Goal: Information Seeking & Learning: Check status

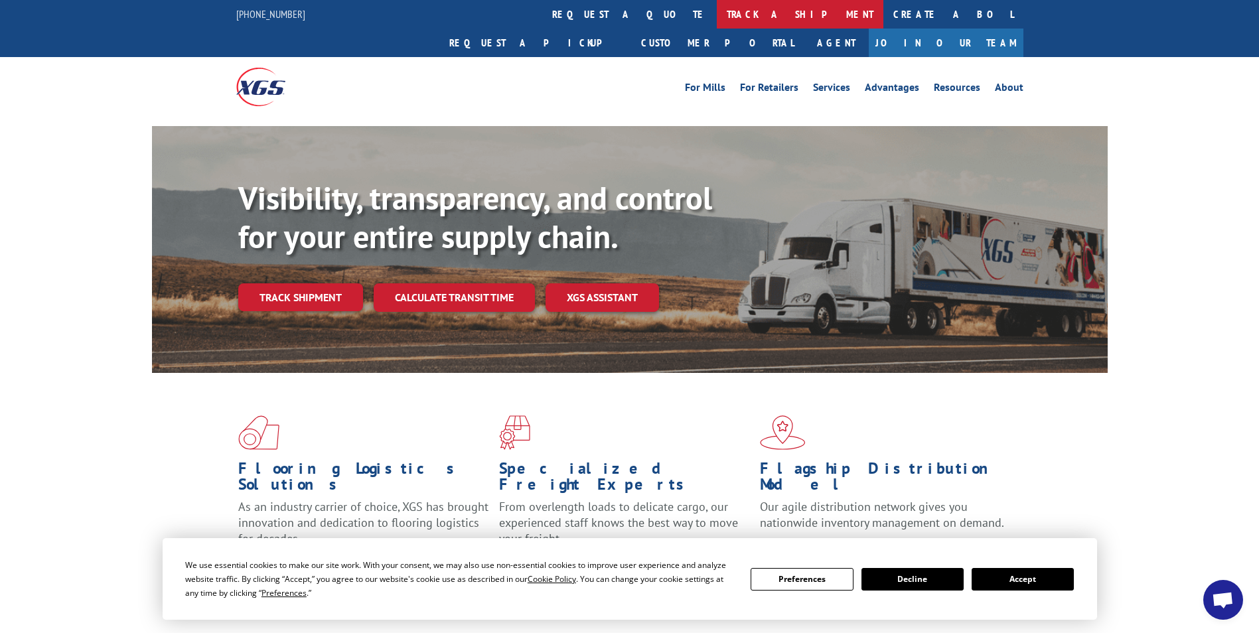
click at [717, 8] on link "track a shipment" at bounding box center [800, 14] width 167 height 29
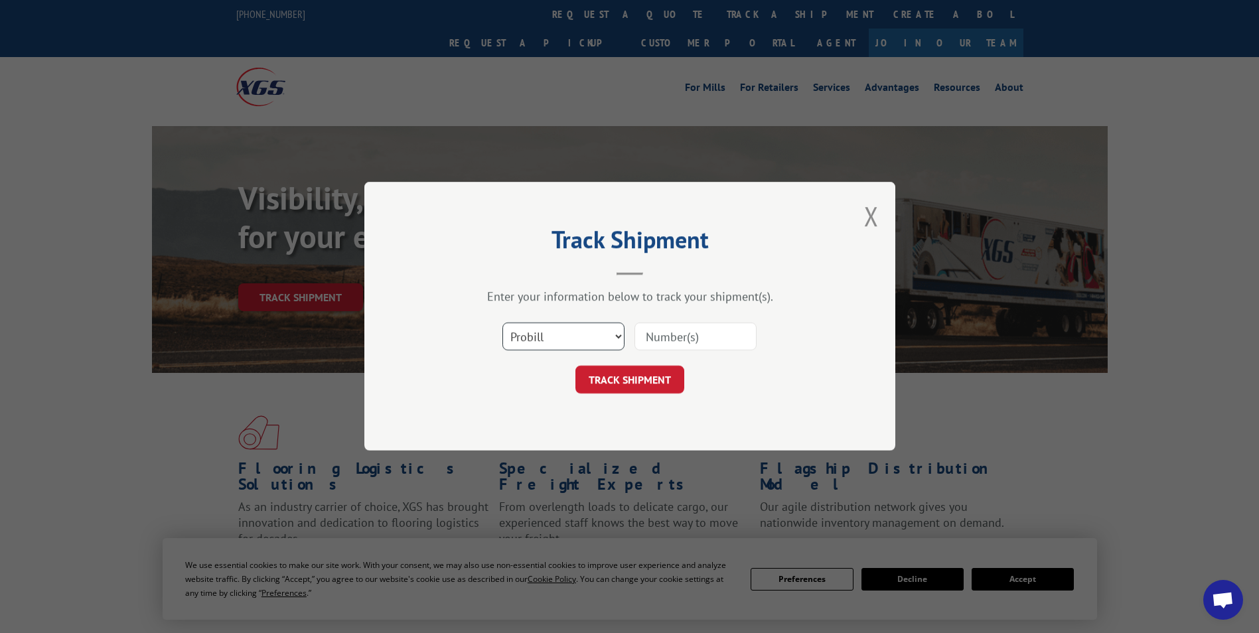
click at [597, 337] on select "Select category... Probill BOL PO" at bounding box center [563, 337] width 122 height 28
select select "bol"
click at [502, 323] on select "Select category... Probill BOL PO" at bounding box center [563, 337] width 122 height 28
click at [746, 323] on input at bounding box center [695, 337] width 122 height 28
paste input "5169515"
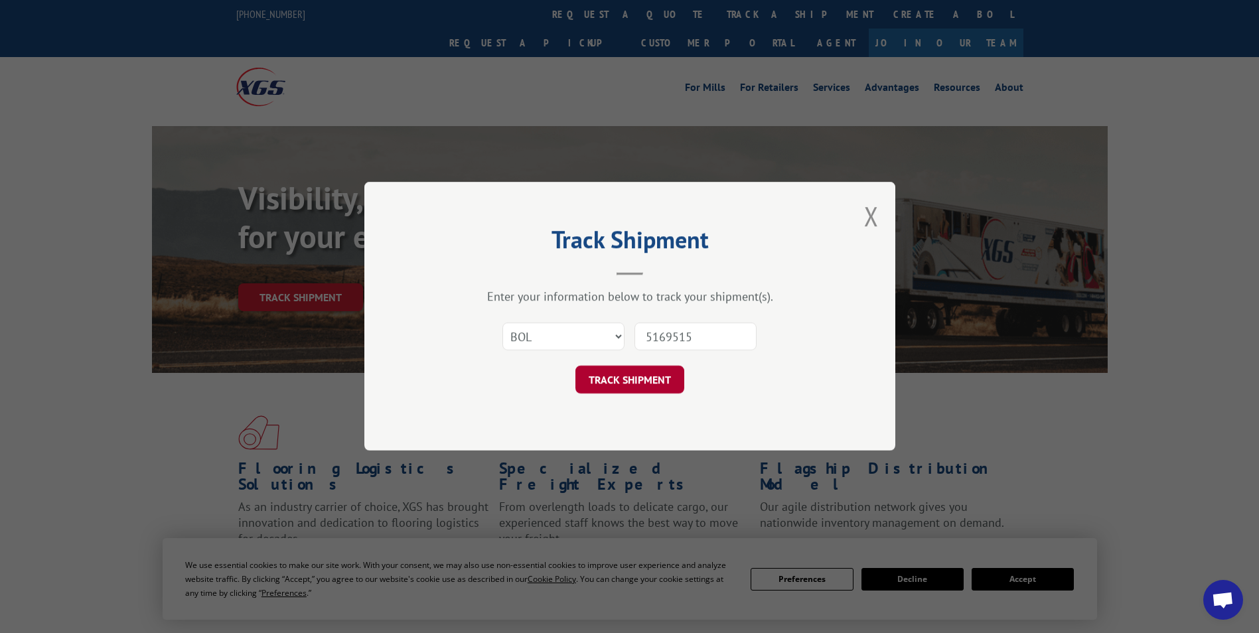
type input "5169515"
click at [628, 374] on button "TRACK SHIPMENT" at bounding box center [629, 380] width 109 height 28
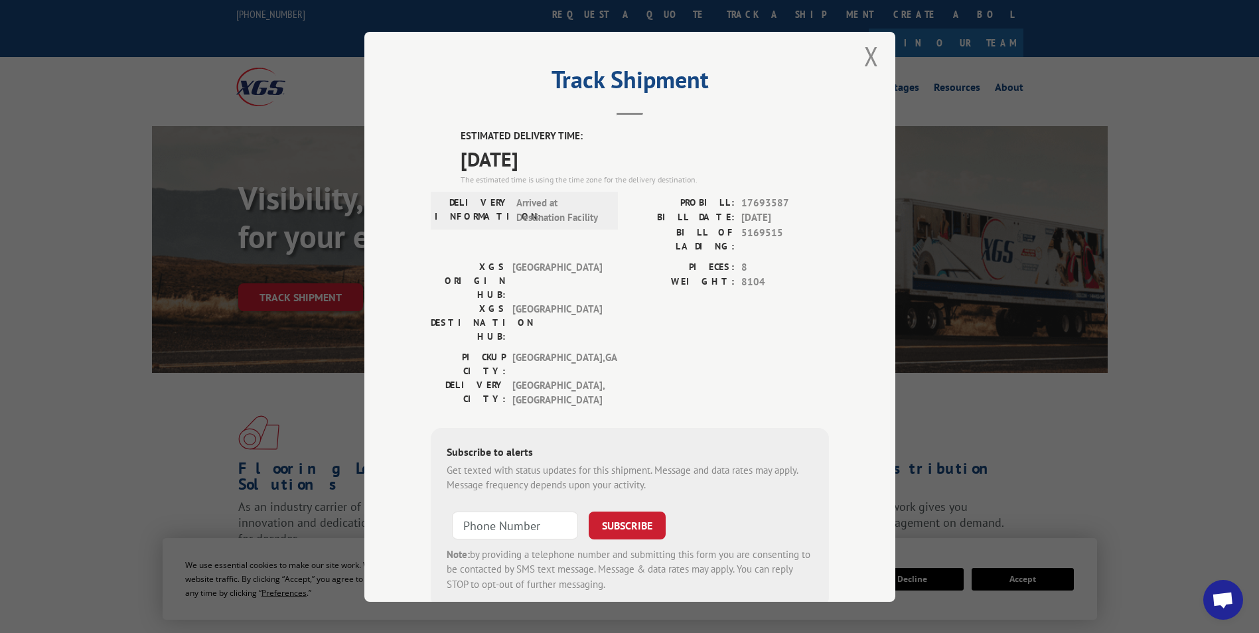
scroll to position [27, 0]
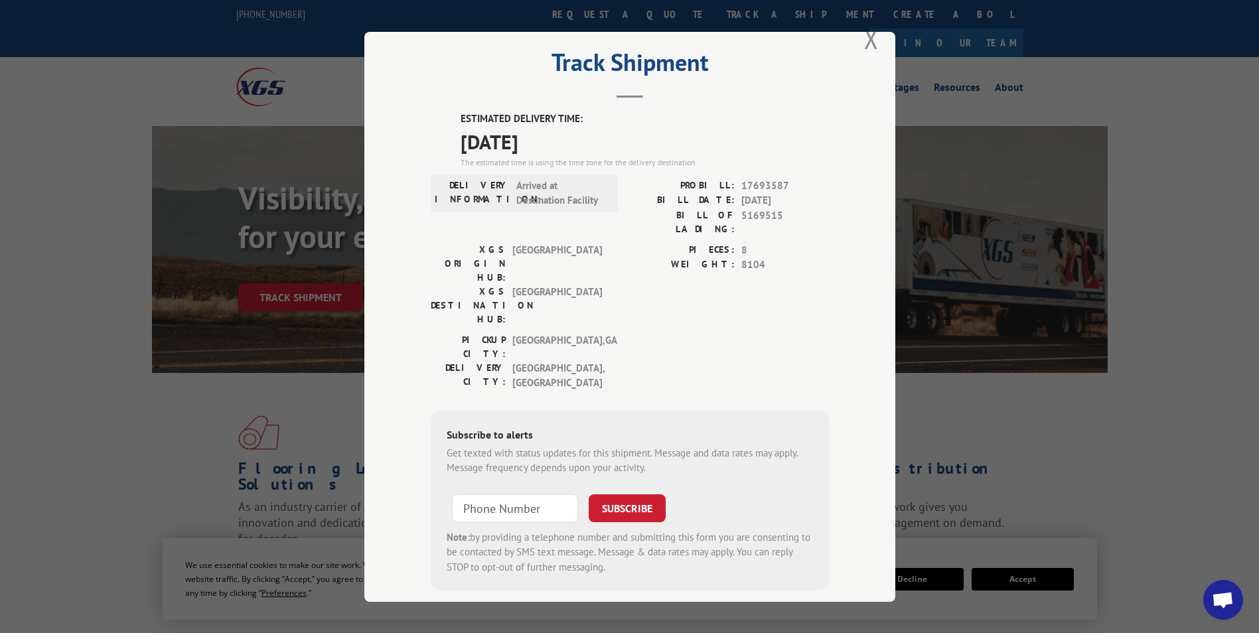
click at [691, 410] on div "Subscribe to alerts Get texted with status updates for this shipment. Message a…" at bounding box center [630, 500] width 398 height 180
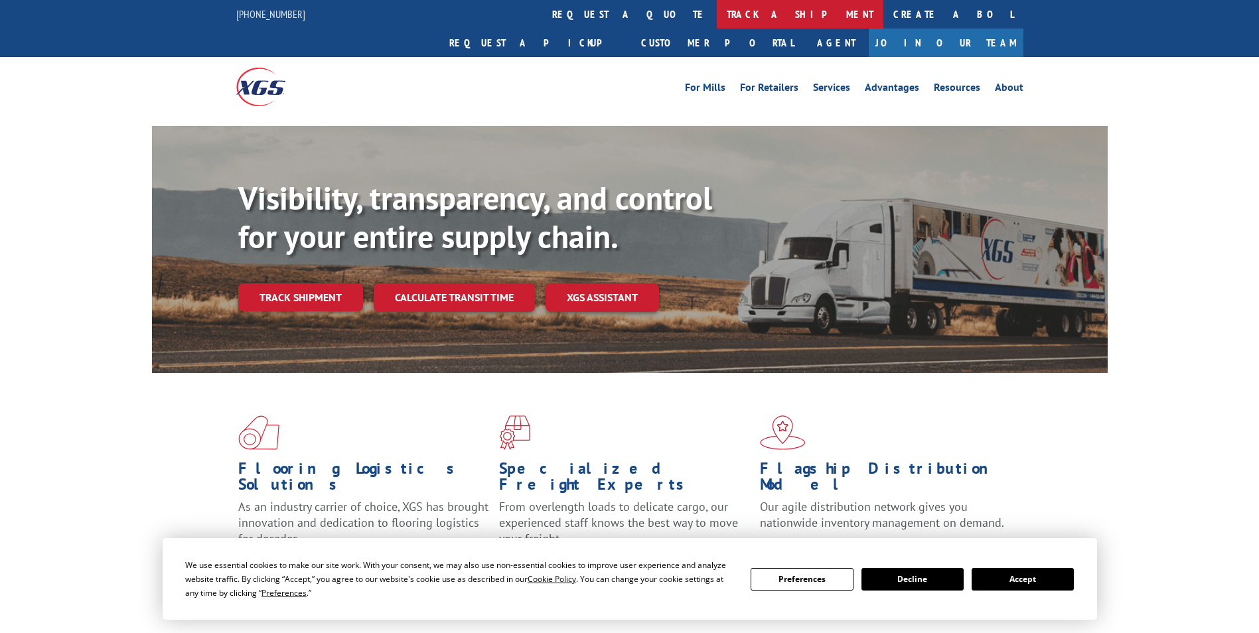
click at [717, 13] on link "track a shipment" at bounding box center [800, 14] width 167 height 29
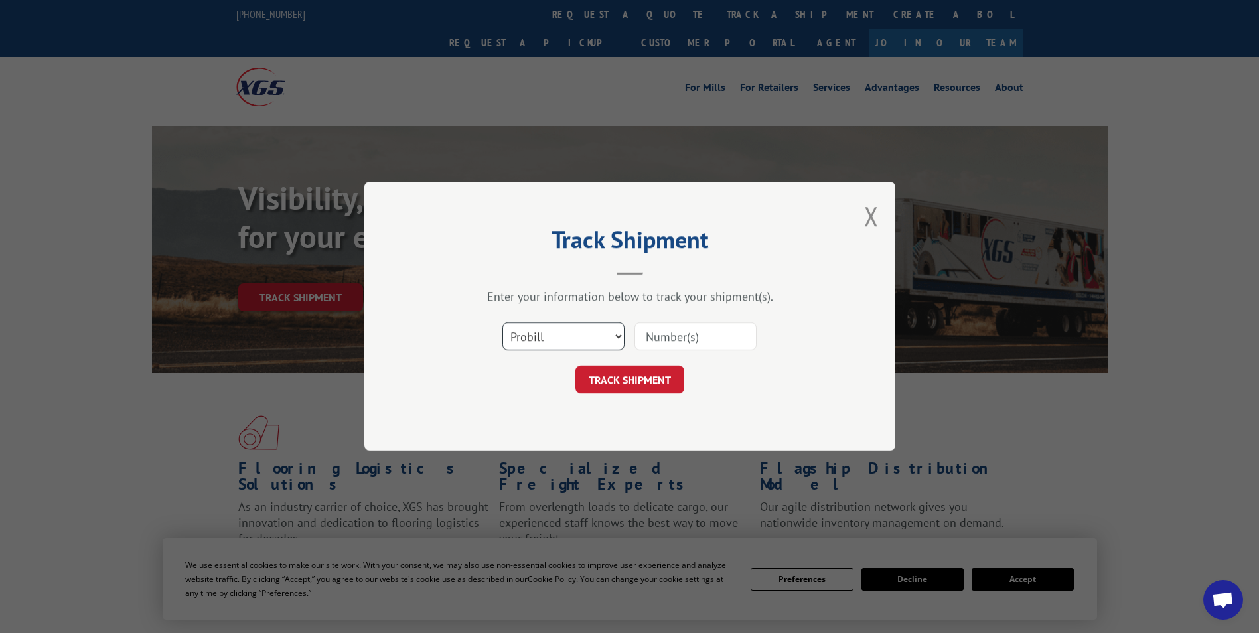
drag, startPoint x: 616, startPoint y: 332, endPoint x: 614, endPoint y: 349, distance: 16.6
click at [616, 332] on select "Select category... Probill BOL PO" at bounding box center [563, 337] width 122 height 28
select select "bol"
click at [502, 323] on select "Select category... Probill BOL PO" at bounding box center [563, 337] width 122 height 28
click at [705, 337] on input at bounding box center [695, 337] width 122 height 28
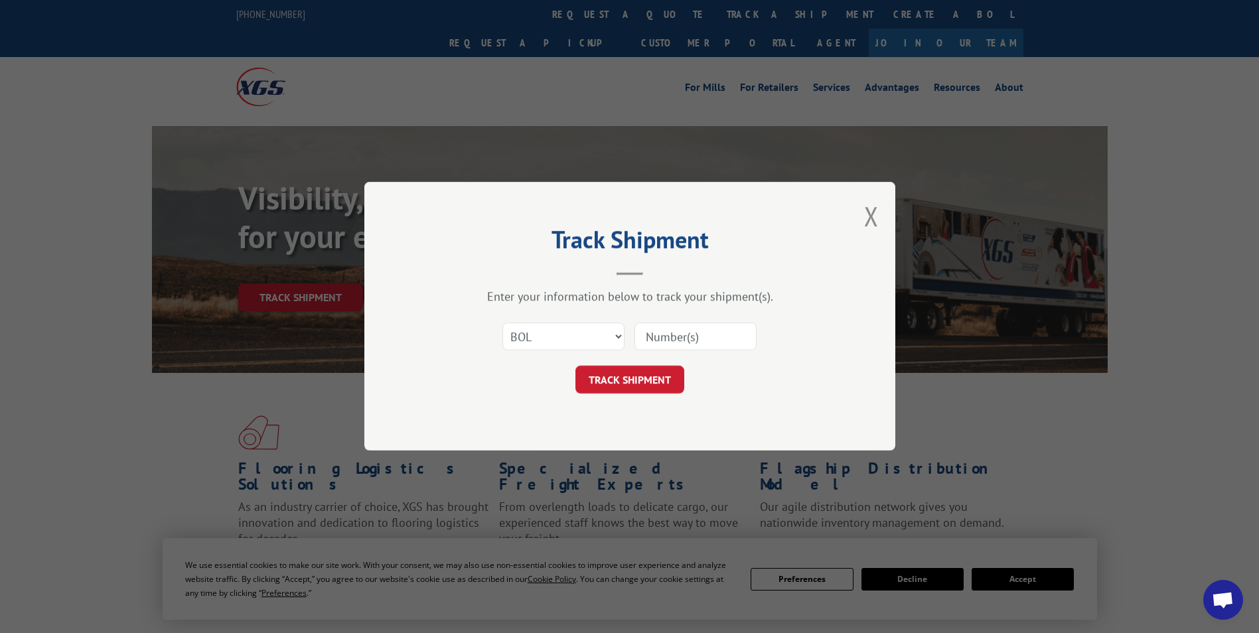
paste input "5141014"
type input "5141014"
click at [604, 380] on button "TRACK SHIPMENT" at bounding box center [629, 380] width 109 height 28
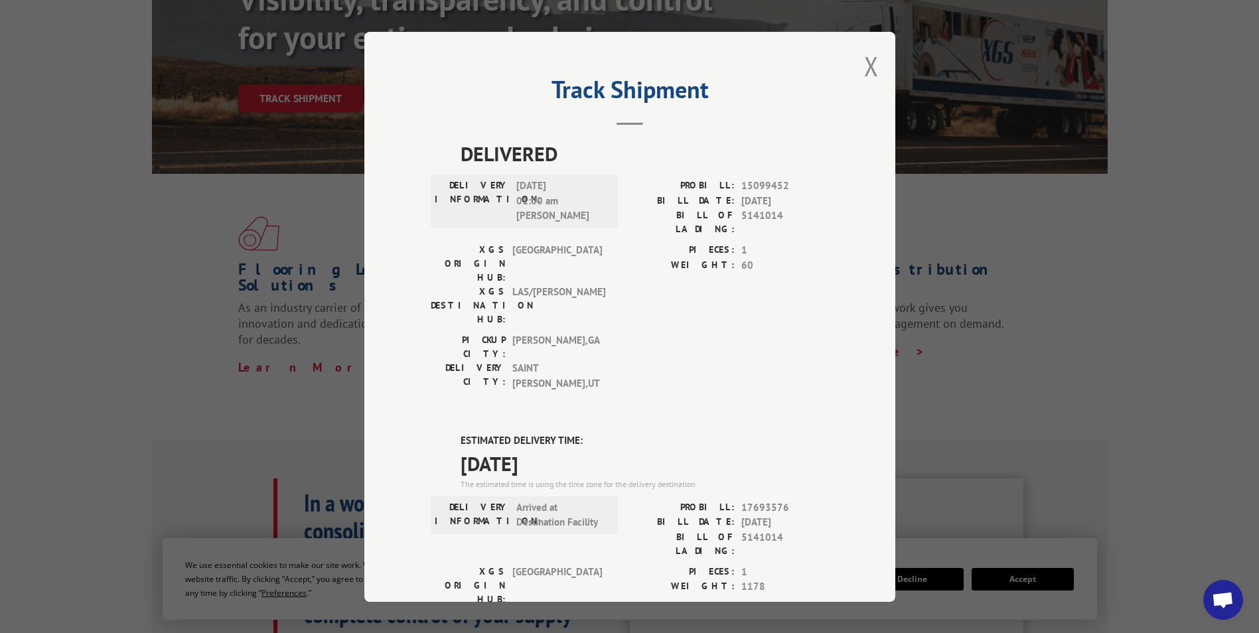
click at [1178, 218] on div "Track Shipment DELIVERED DELIVERY INFORMATION: 06/22/2023 01:00 am JOSH PROBILL…" at bounding box center [629, 316] width 1259 height 633
drag, startPoint x: 867, startPoint y: 58, endPoint x: 860, endPoint y: 63, distance: 8.1
click at [866, 58] on button "Close modal" at bounding box center [871, 65] width 15 height 35
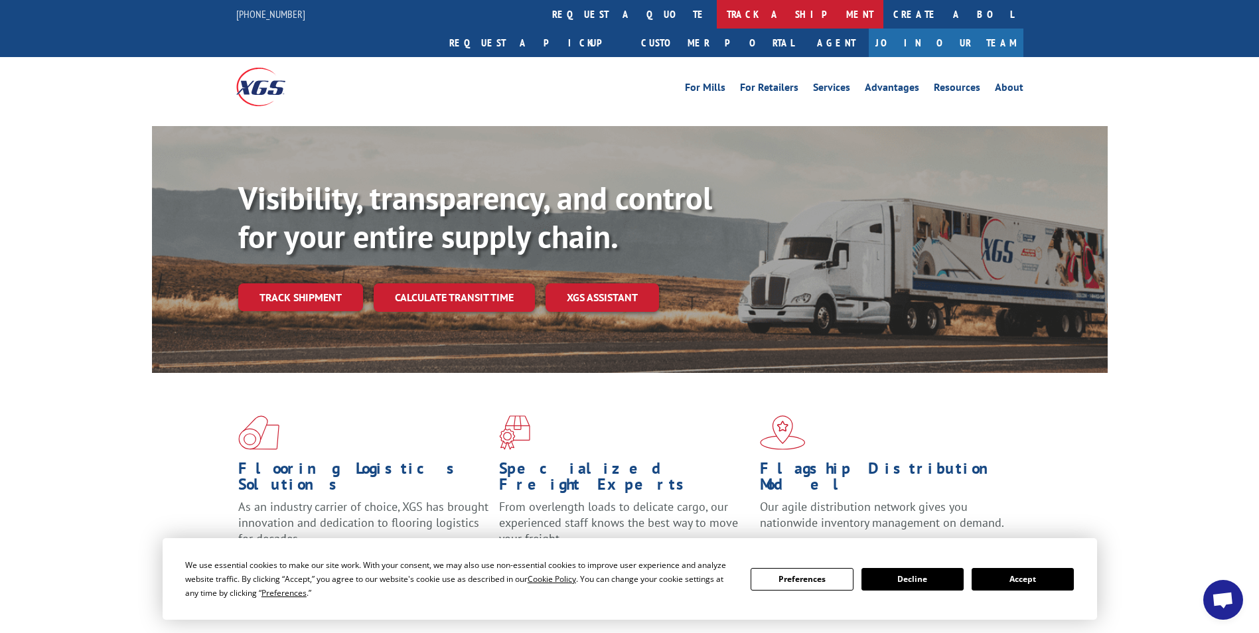
click at [717, 15] on link "track a shipment" at bounding box center [800, 14] width 167 height 29
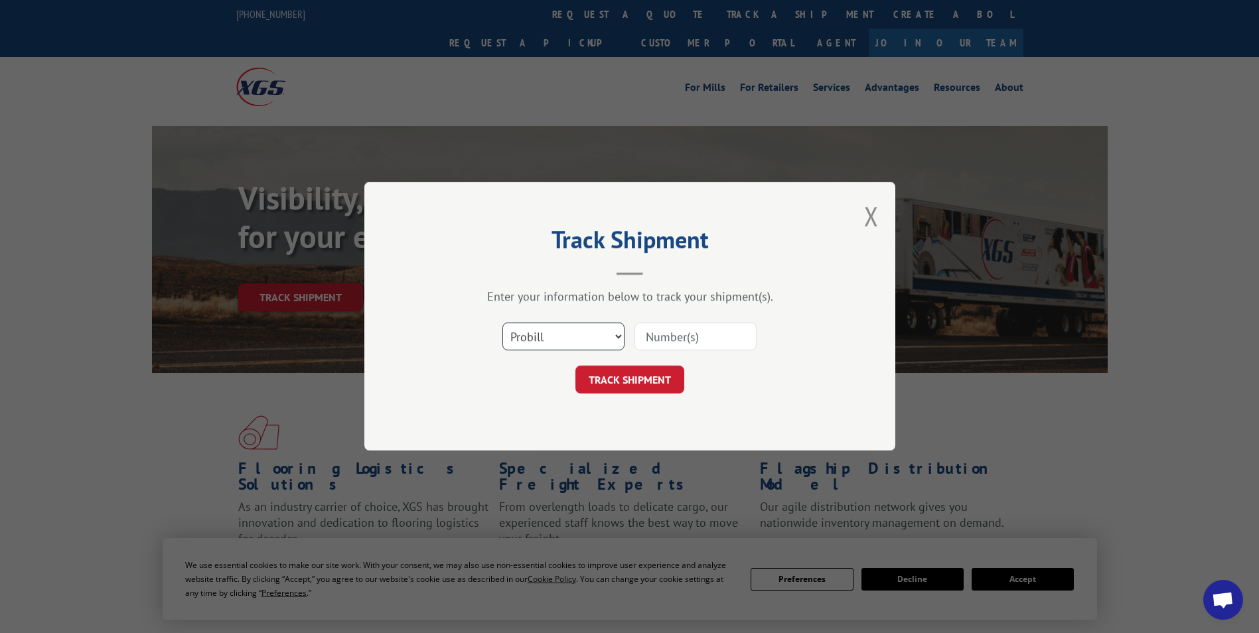
click at [618, 338] on select "Select category... Probill BOL PO" at bounding box center [563, 337] width 122 height 28
select select "bol"
click at [502, 323] on select "Select category... Probill BOL PO" at bounding box center [563, 337] width 122 height 28
drag, startPoint x: 611, startPoint y: 332, endPoint x: 626, endPoint y: 337, distance: 15.5
click at [611, 332] on select "Select category... Probill BOL PO" at bounding box center [563, 337] width 122 height 28
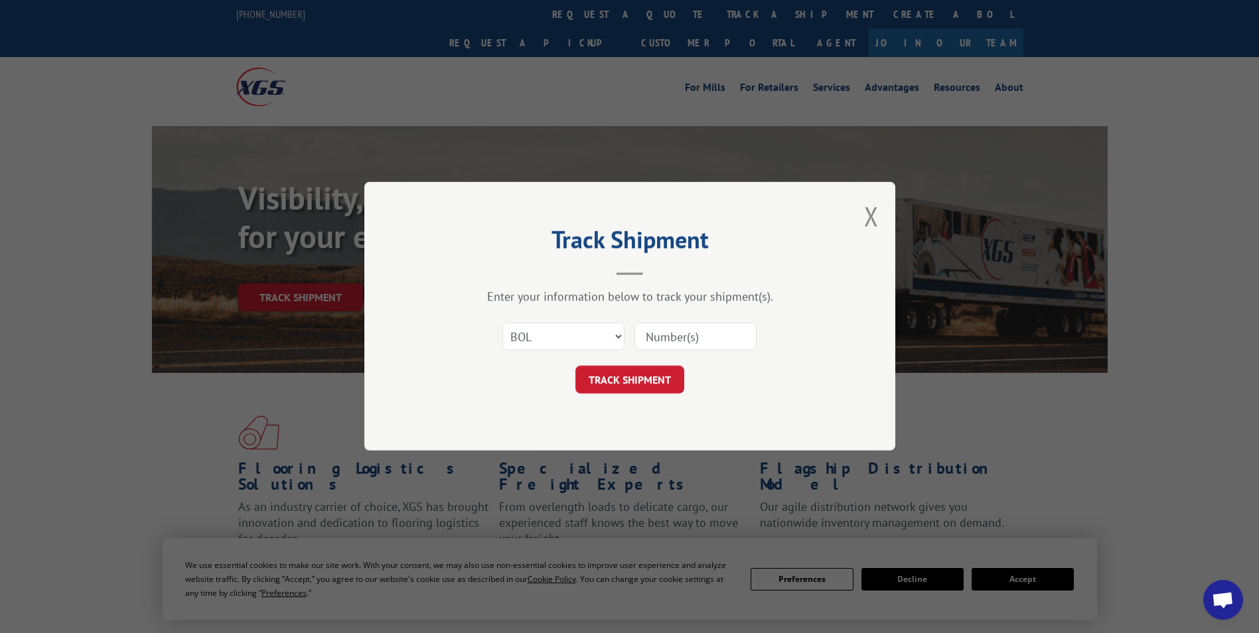
click at [697, 339] on input at bounding box center [695, 337] width 122 height 28
type input "5147189"
click button "TRACK SHIPMENT" at bounding box center [629, 380] width 109 height 28
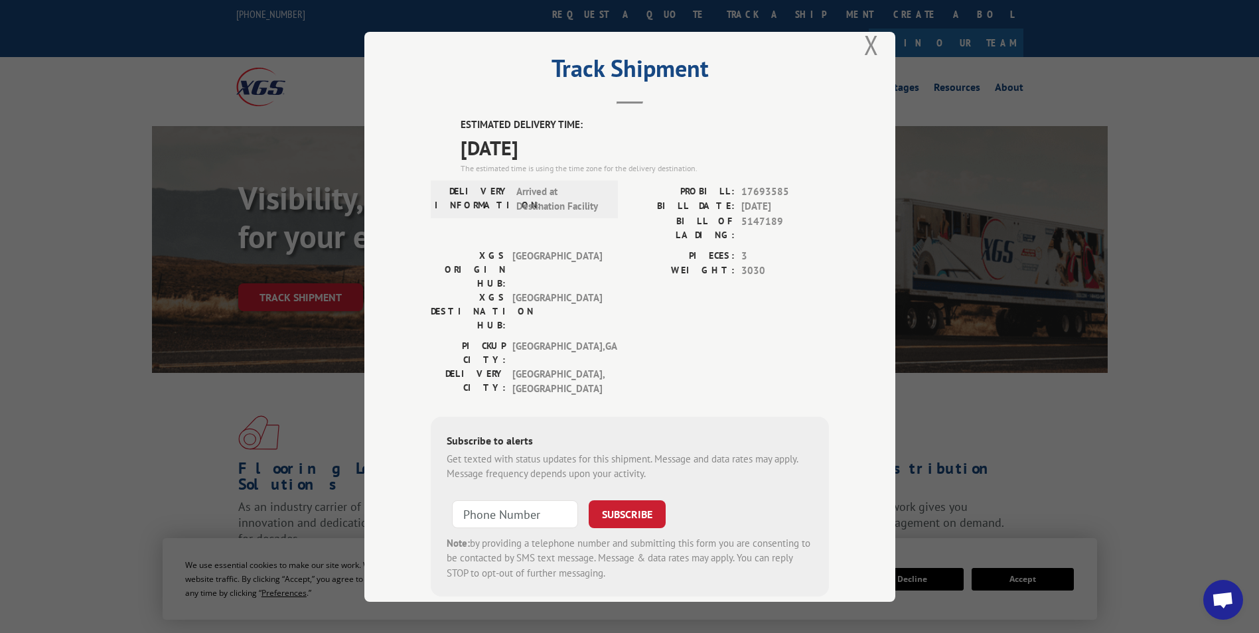
scroll to position [27, 0]
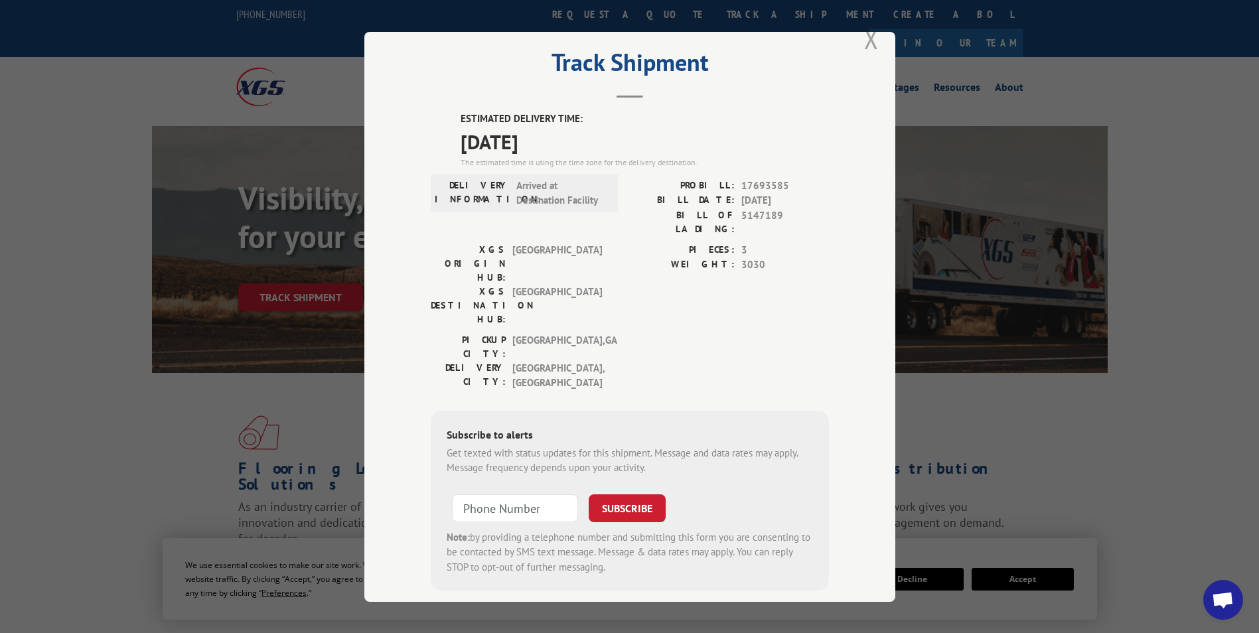
click at [864, 33] on button "Close modal" at bounding box center [871, 38] width 15 height 35
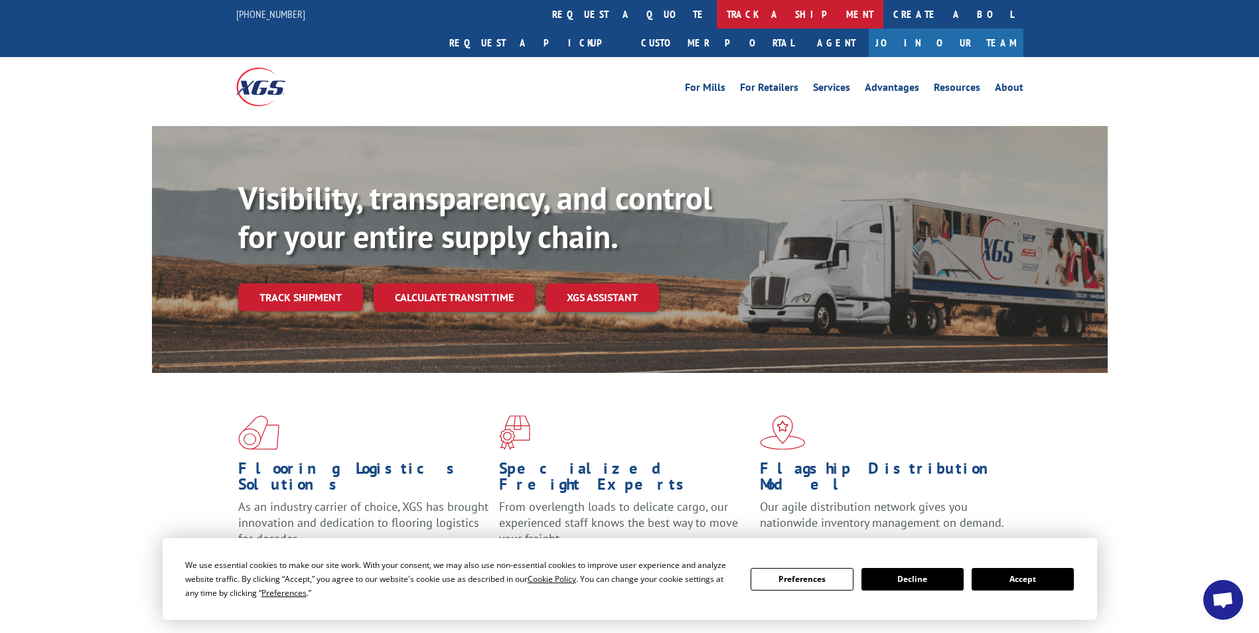
click at [717, 21] on link "track a shipment" at bounding box center [800, 14] width 167 height 29
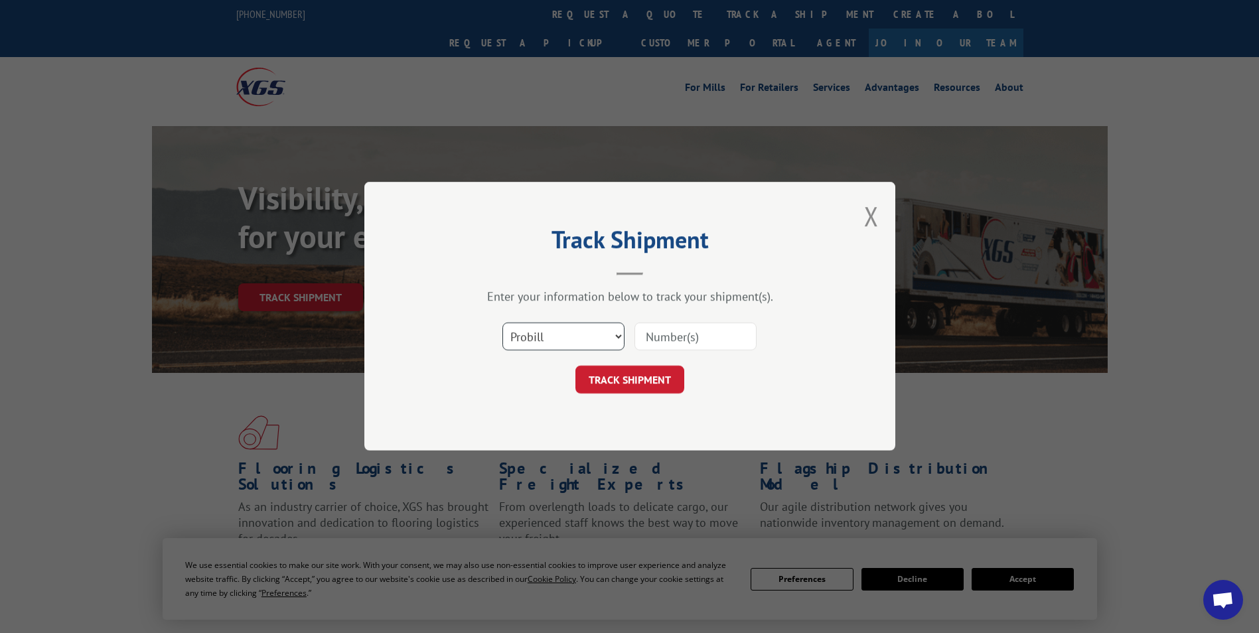
click at [616, 342] on select "Select category... Probill BOL PO" at bounding box center [563, 337] width 122 height 28
select select "bol"
click at [502, 323] on select "Select category... Probill BOL PO" at bounding box center [563, 337] width 122 height 28
click at [709, 331] on input at bounding box center [695, 337] width 122 height 28
type input "5140894"
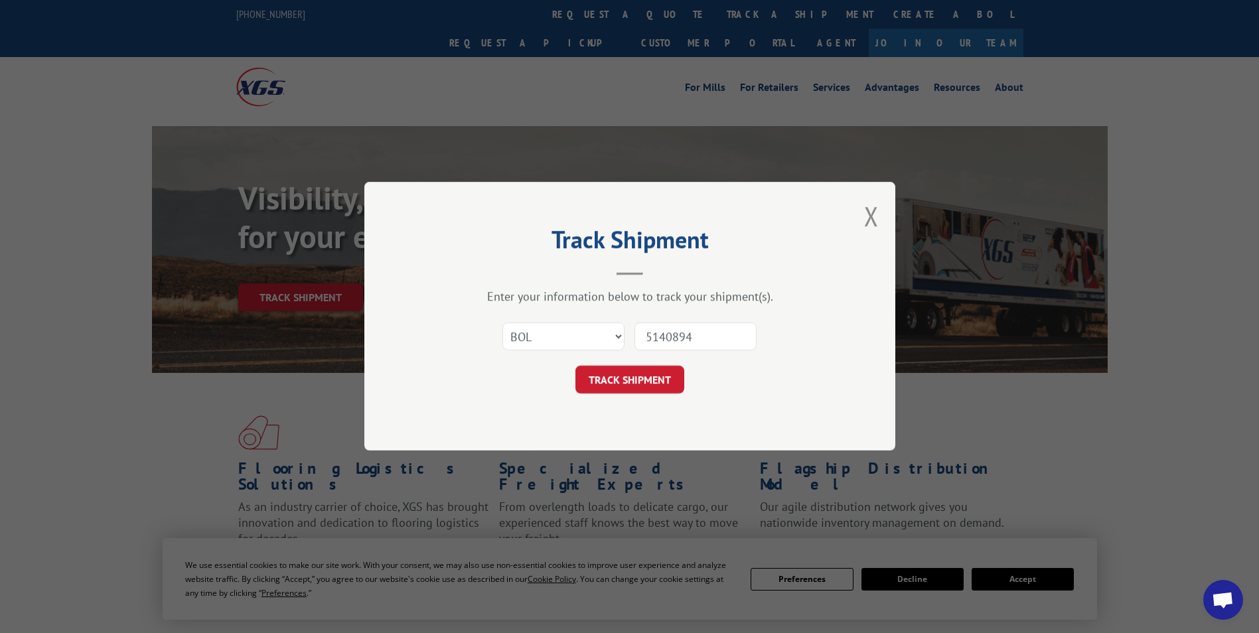
click button "TRACK SHIPMENT" at bounding box center [629, 380] width 109 height 28
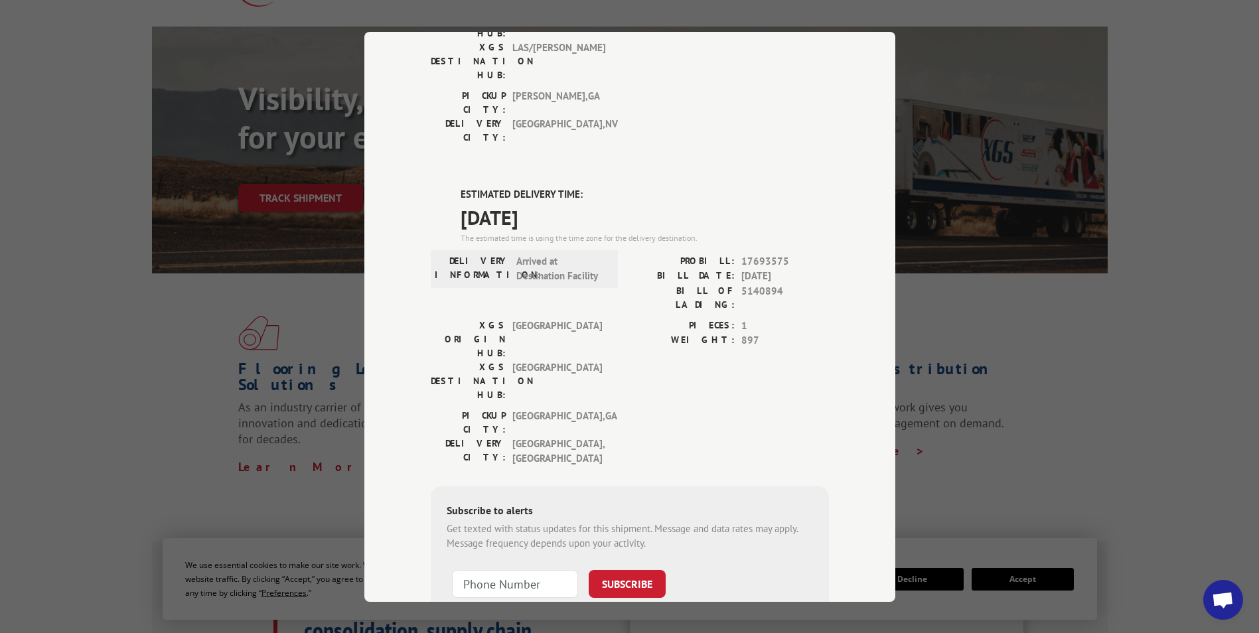
scroll to position [199, 0]
